Goal: Transaction & Acquisition: Download file/media

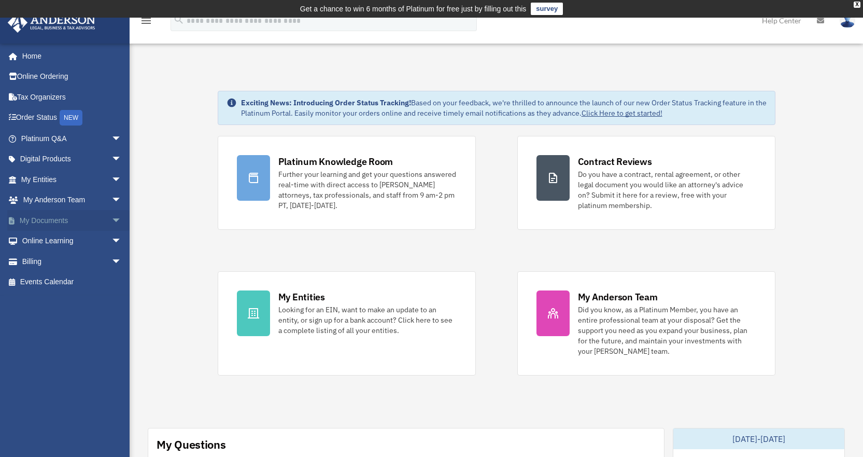
click at [56, 215] on link "My Documents arrow_drop_down" at bounding box center [72, 220] width 130 height 21
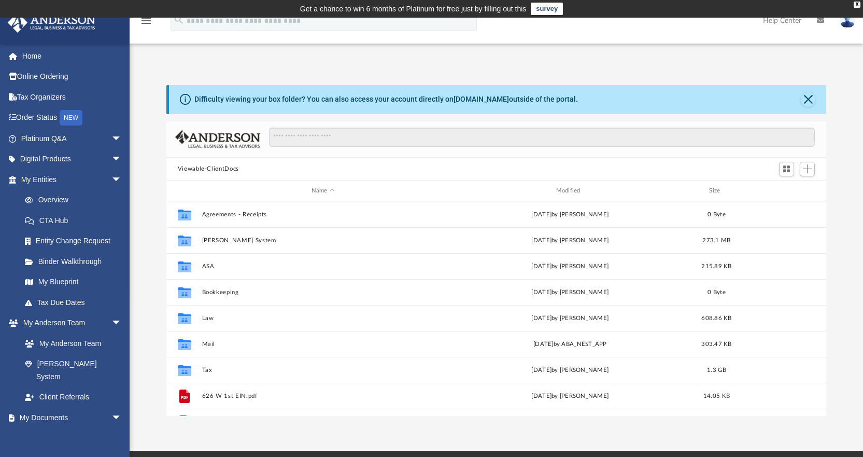
scroll to position [228, 652]
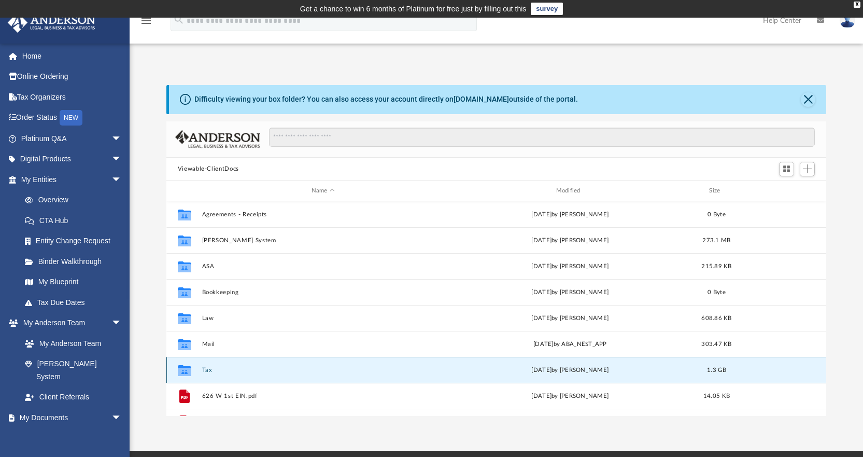
click at [206, 371] on button "Tax" at bounding box center [323, 369] width 243 height 7
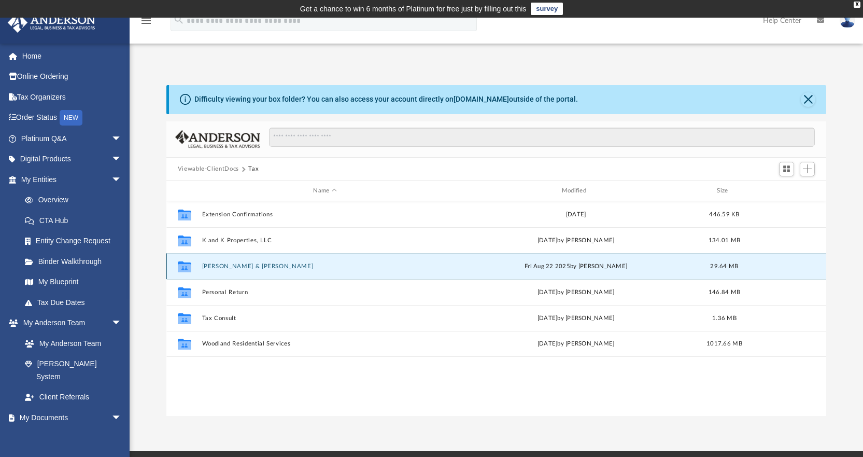
click at [227, 267] on button "[PERSON_NAME] & [PERSON_NAME]" at bounding box center [325, 266] width 246 height 7
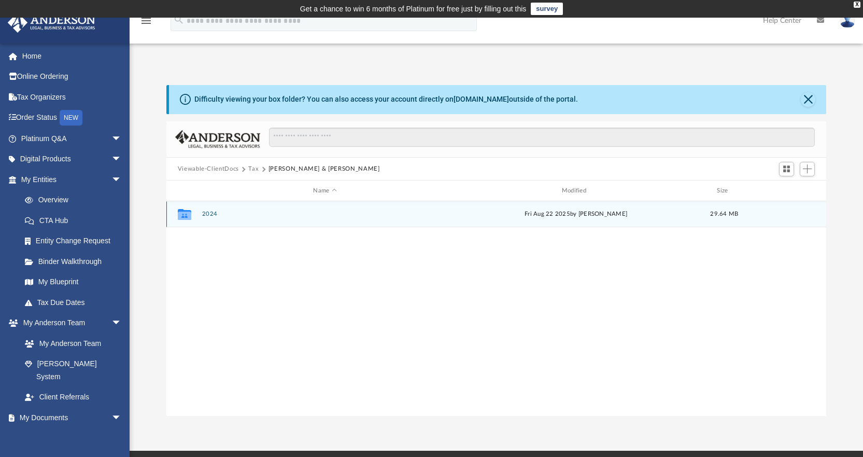
click at [208, 214] on button "2024" at bounding box center [325, 214] width 246 height 7
click at [208, 214] on button "Digital Tax Organizer" at bounding box center [325, 214] width 246 height 7
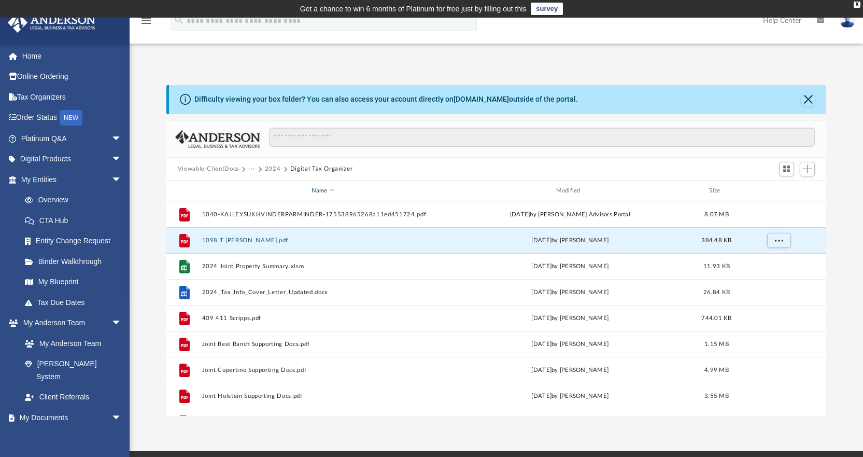
drag, startPoint x: 206, startPoint y: 239, endPoint x: 216, endPoint y: 190, distance: 50.1
click at [166, 191] on div "Name Modified Size File 1040-KAJLEYSUKHVINDERPARMINDER-175538965268a11ed451724.…" at bounding box center [166, 297] width 0 height 235
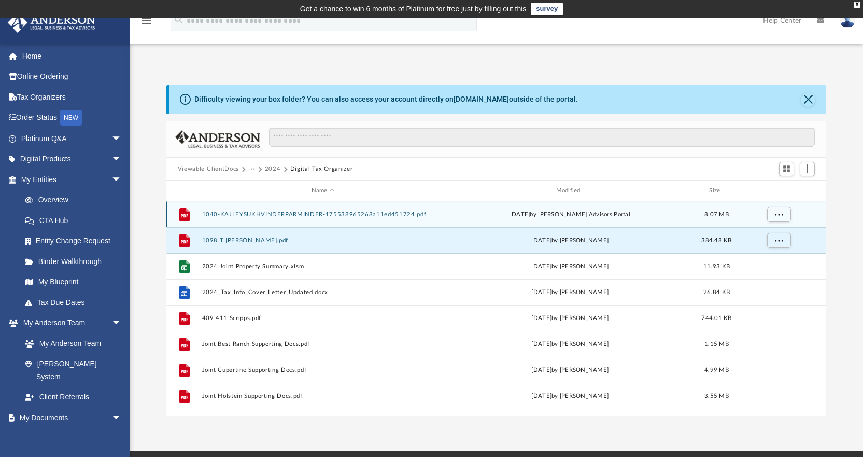
click at [214, 215] on button "1040-KAJLEYSUKHVINDERPARMINDER-175538965268a11ed451724.pdf" at bounding box center [323, 214] width 243 height 7
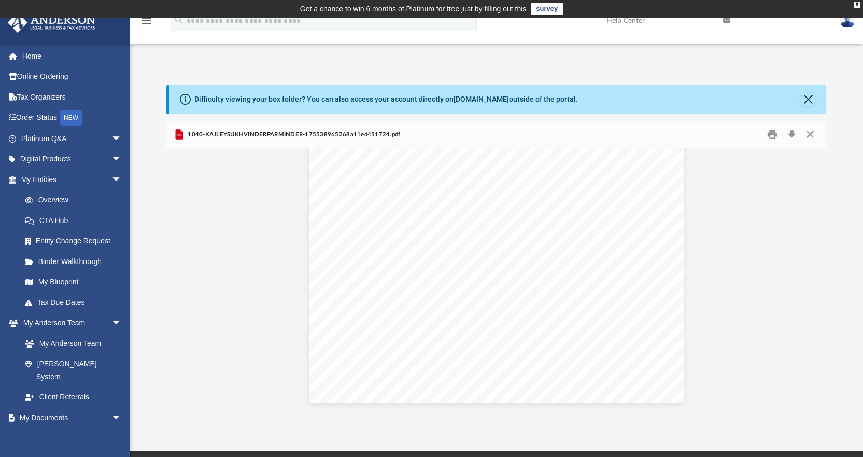
scroll to position [1296, 0]
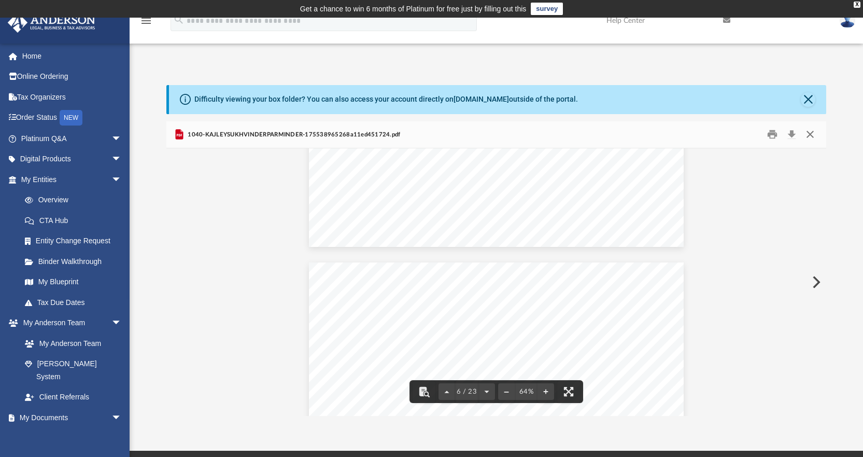
click at [811, 133] on button "Close" at bounding box center [810, 134] width 19 height 16
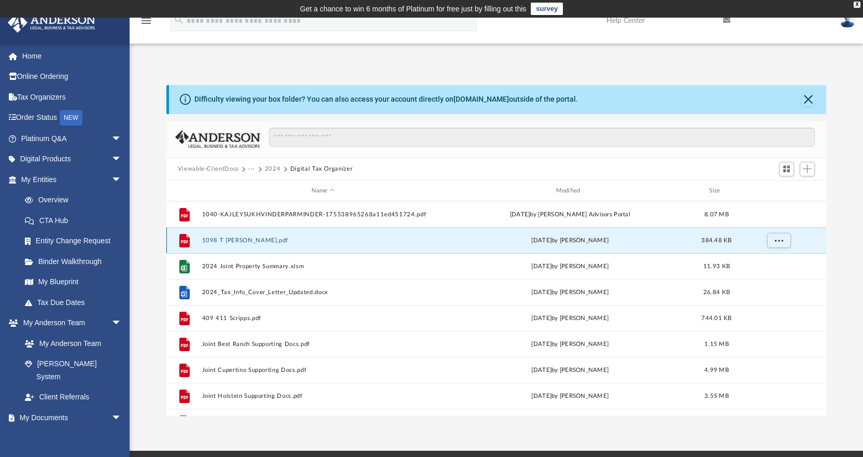
click at [280, 242] on button "1098 T [PERSON_NAME].pdf" at bounding box center [323, 240] width 243 height 7
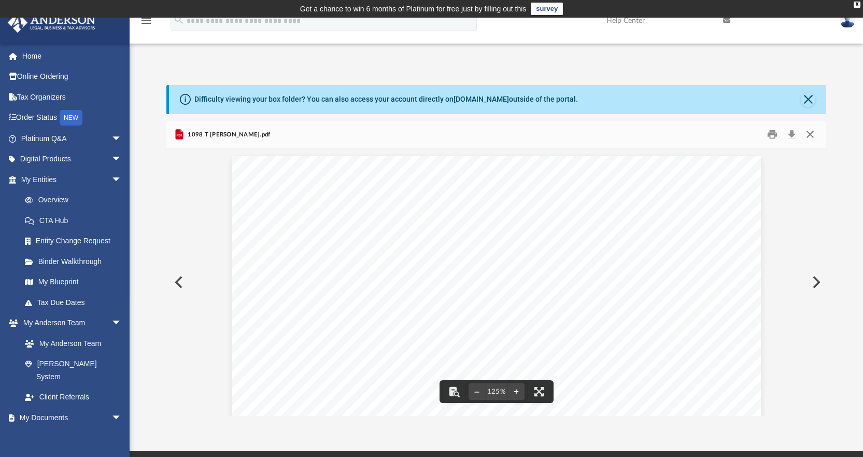
click at [814, 135] on button "Close" at bounding box center [810, 134] width 19 height 16
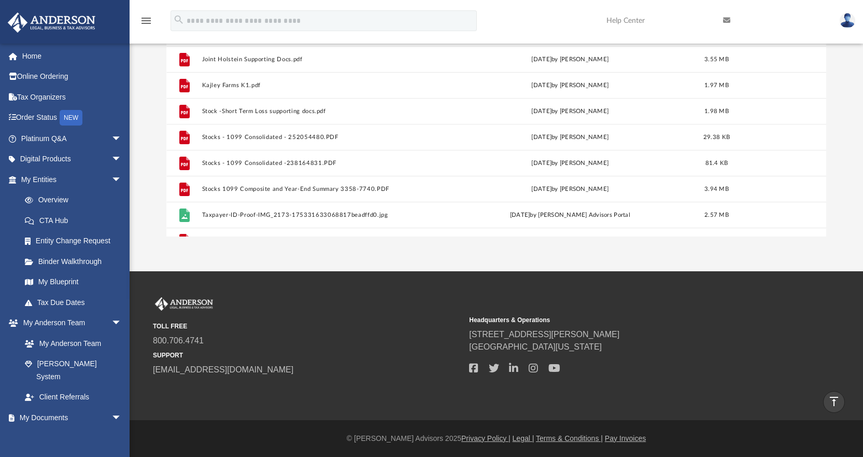
scroll to position [174, 0]
